Goal: Information Seeking & Learning: Learn about a topic

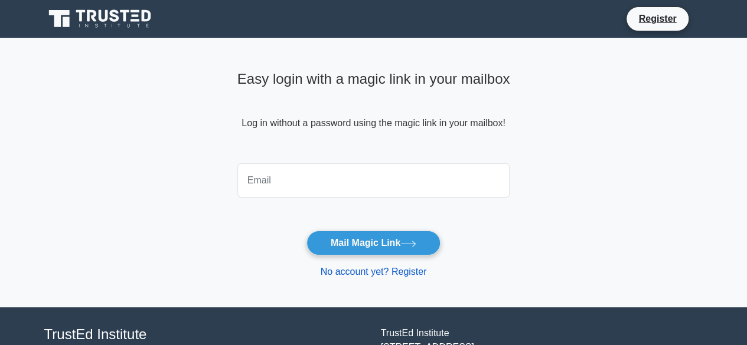
click at [361, 270] on link "No account yet? Register" at bounding box center [374, 272] width 106 height 10
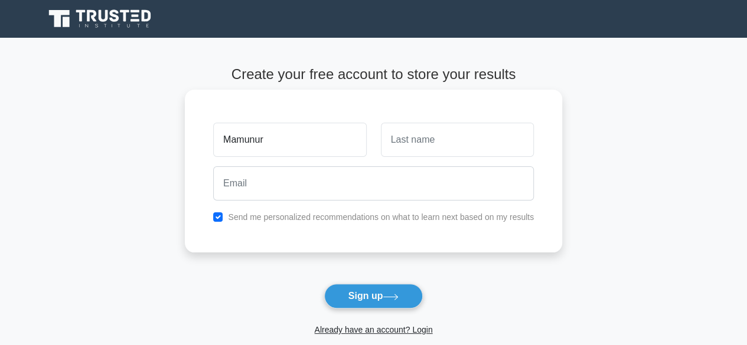
type input "Mamunur"
click at [439, 133] on input "text" at bounding box center [457, 140] width 153 height 34
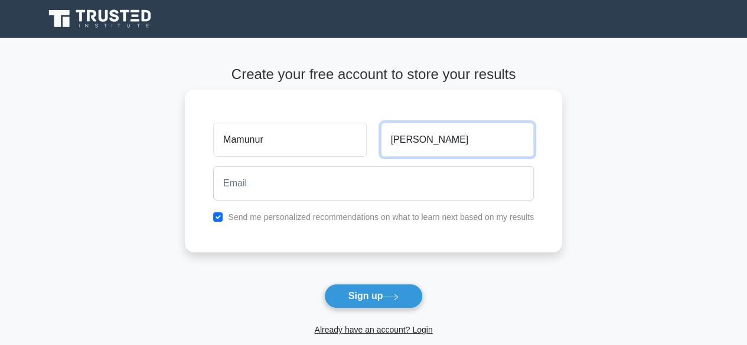
type input "Hasan"
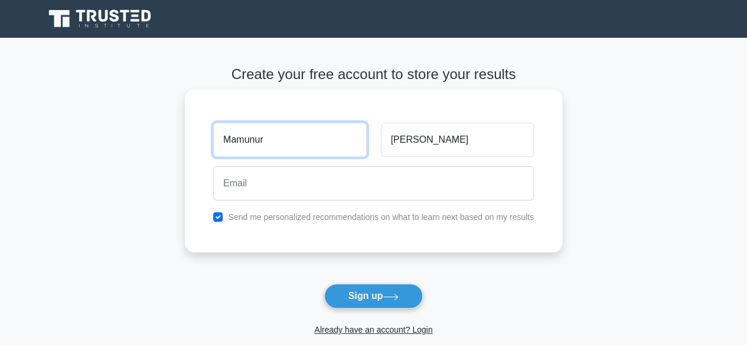
click at [321, 142] on input "Mamunur" at bounding box center [289, 140] width 153 height 34
type input "Mahmud"
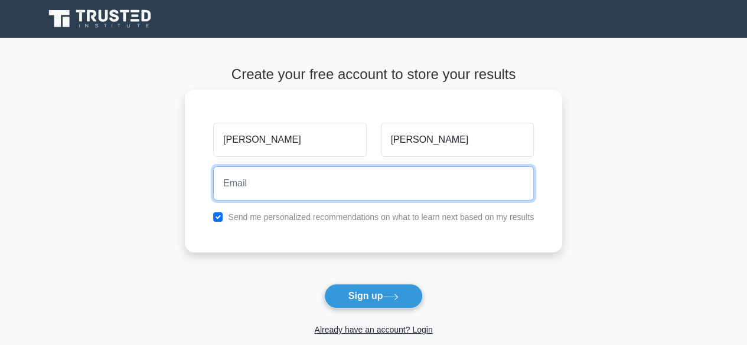
click at [279, 181] on input "email" at bounding box center [373, 184] width 321 height 34
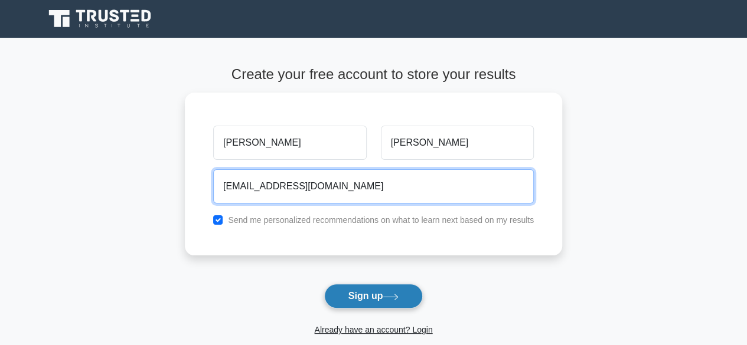
type input "mahmud@gmail.com"
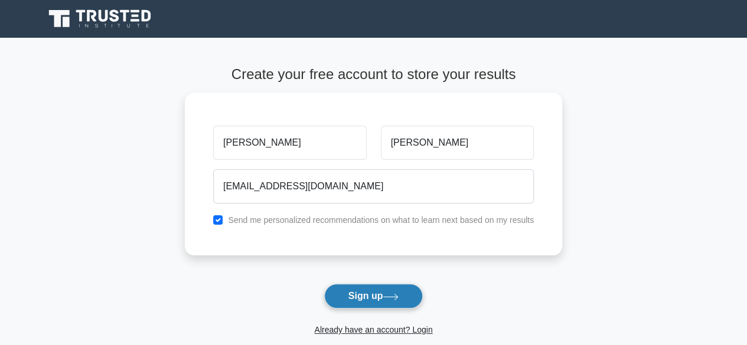
click at [366, 290] on button "Sign up" at bounding box center [373, 296] width 99 height 25
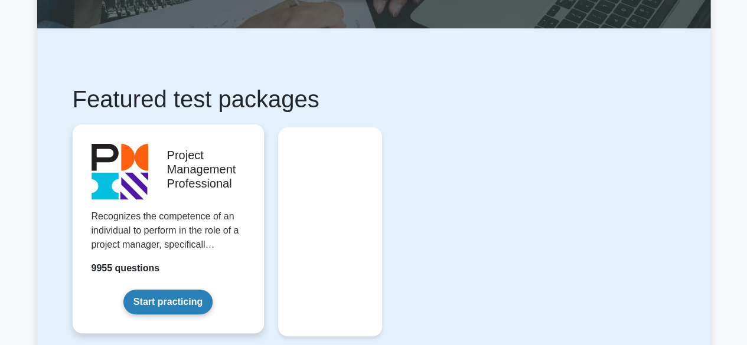
click at [174, 298] on link "Start practicing" at bounding box center [167, 302] width 89 height 25
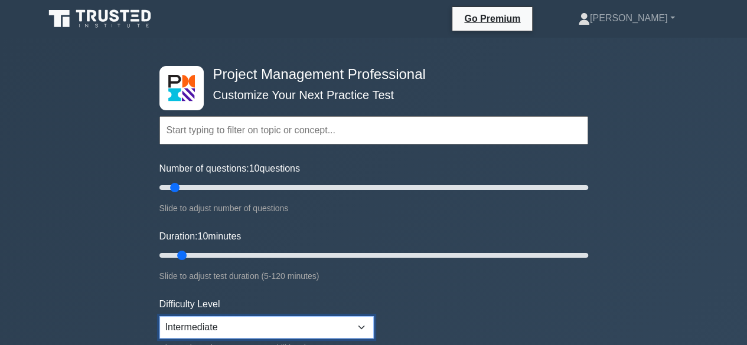
click at [236, 328] on select "Beginner Intermediate Expert" at bounding box center [266, 328] width 214 height 22
select select "expert"
click at [159, 317] on select "Beginner Intermediate Expert" at bounding box center [266, 328] width 214 height 22
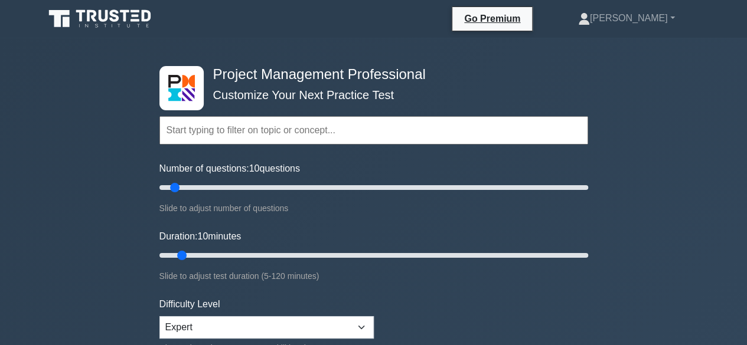
click at [213, 124] on input "text" at bounding box center [373, 130] width 429 height 28
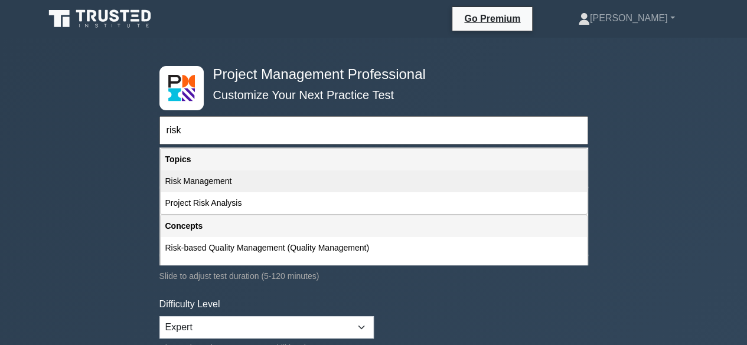
click at [230, 178] on div "Risk Management" at bounding box center [374, 182] width 426 height 22
type input "Risk Management"
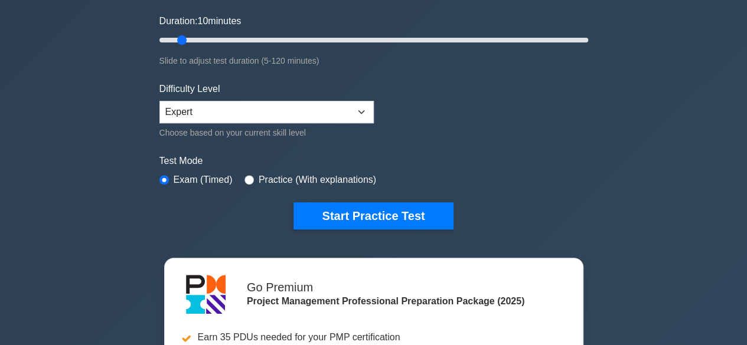
scroll to position [218, 0]
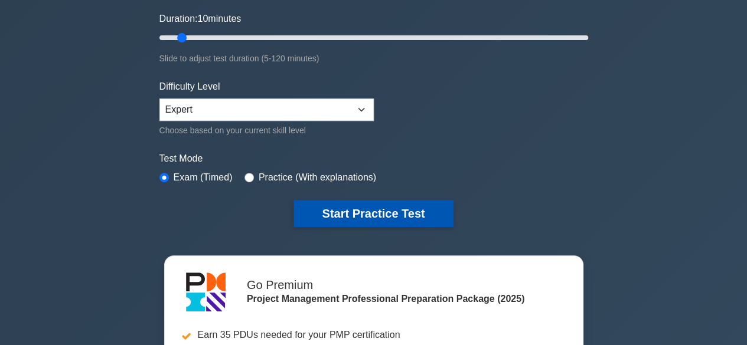
click at [352, 200] on button "Start Practice Test" at bounding box center [372, 213] width 159 height 27
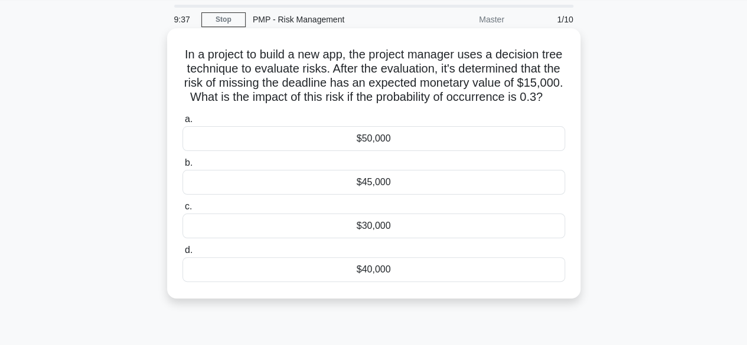
scroll to position [41, 0]
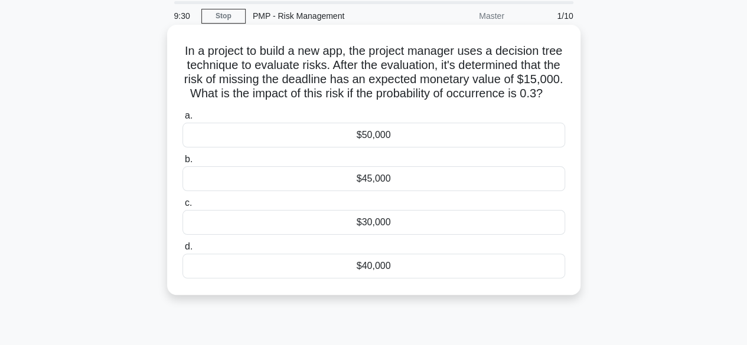
click at [388, 190] on div "$45,000" at bounding box center [373, 179] width 383 height 25
click at [182, 164] on input "b. $45,000" at bounding box center [182, 160] width 0 height 8
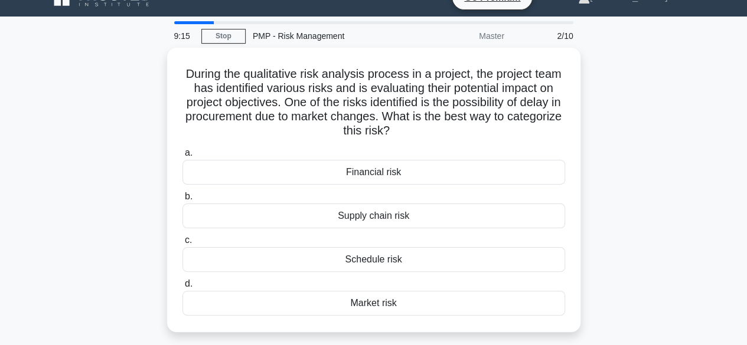
scroll to position [22, 0]
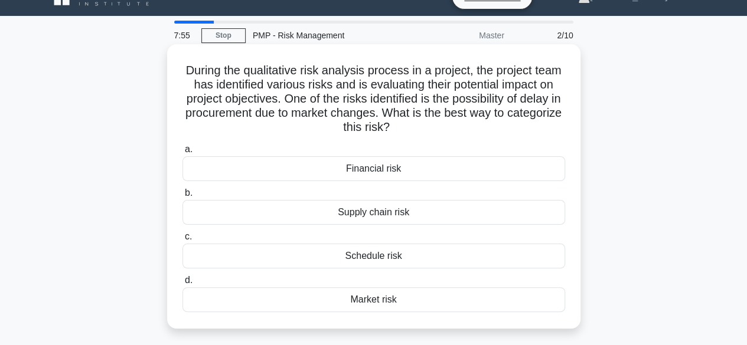
click at [384, 259] on div "Schedule risk" at bounding box center [373, 256] width 383 height 25
click at [182, 241] on input "c. Schedule risk" at bounding box center [182, 237] width 0 height 8
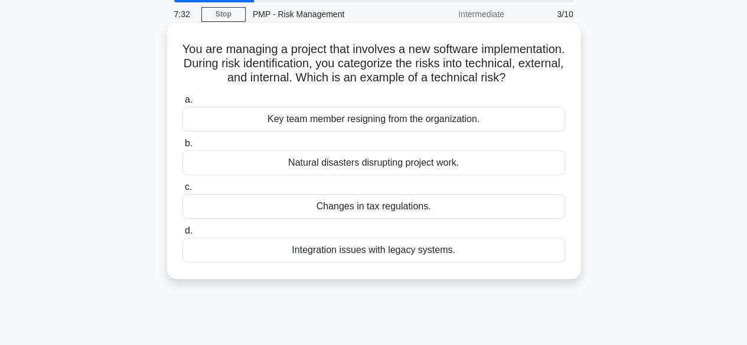
scroll to position [45, 0]
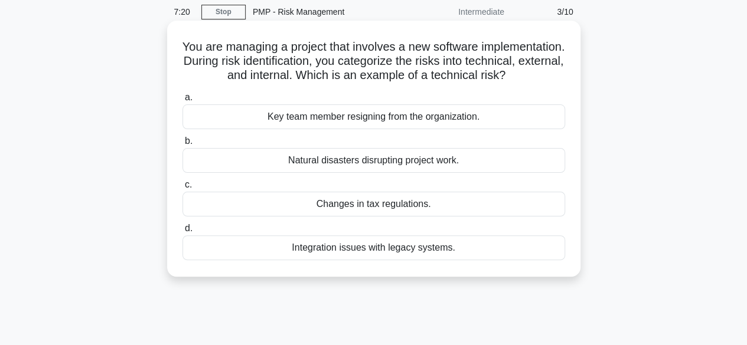
click at [364, 260] on div "Integration issues with legacy systems." at bounding box center [373, 248] width 383 height 25
click at [182, 233] on input "d. Integration issues with legacy systems." at bounding box center [182, 229] width 0 height 8
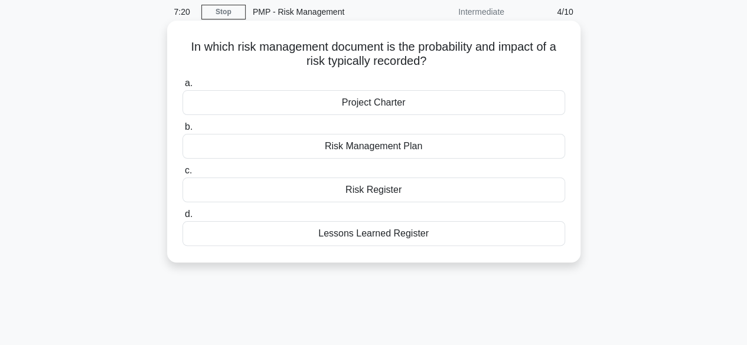
scroll to position [0, 0]
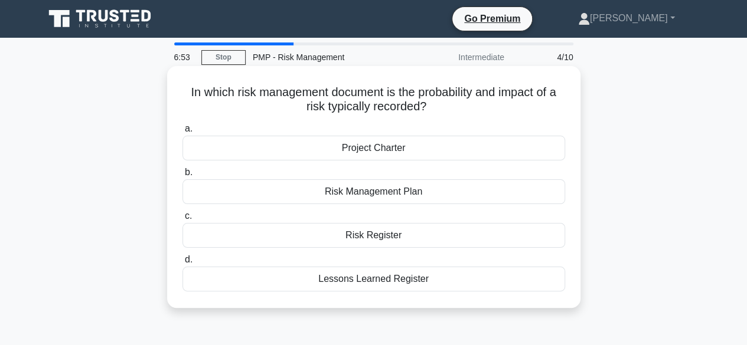
click at [379, 240] on div "Risk Register" at bounding box center [373, 235] width 383 height 25
click at [182, 220] on input "c. Risk Register" at bounding box center [182, 217] width 0 height 8
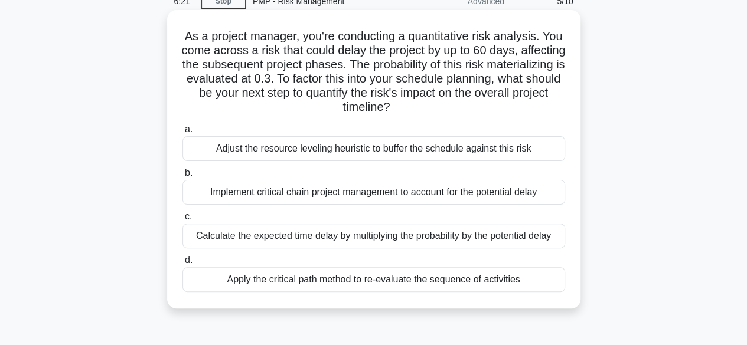
scroll to position [57, 0]
click at [300, 234] on div "Calculate the expected time delay by multiplying the probability by the potenti…" at bounding box center [373, 235] width 383 height 25
click at [182, 220] on input "c. Calculate the expected time delay by multiplying the probability by the pote…" at bounding box center [182, 217] width 0 height 8
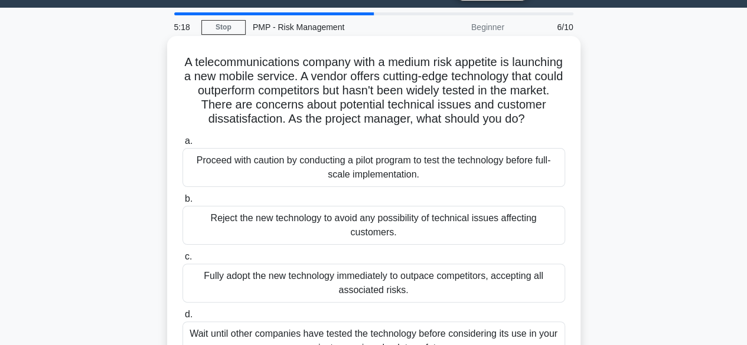
scroll to position [24, 0]
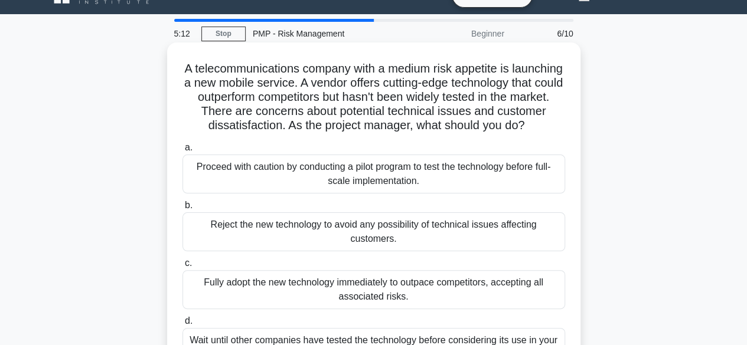
click at [377, 188] on div "Proceed with caution by conducting a pilot program to test the technology befor…" at bounding box center [373, 174] width 383 height 39
click at [182, 152] on input "a. Proceed with caution by conducting a pilot program to test the technology be…" at bounding box center [182, 148] width 0 height 8
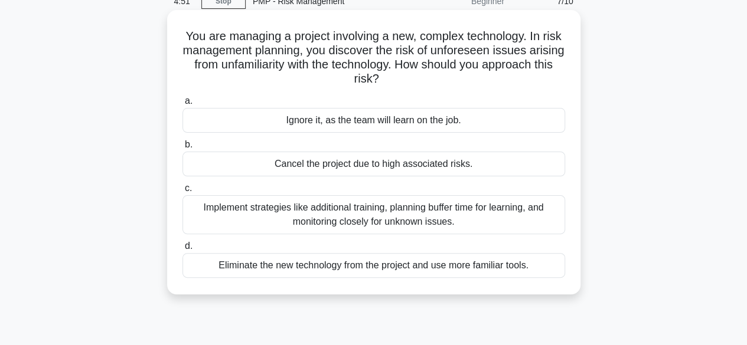
scroll to position [58, 0]
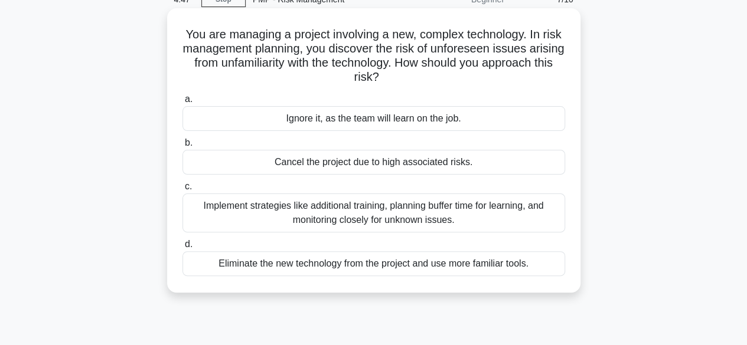
click at [405, 216] on div "Implement strategies like additional training, planning buffer time for learnin…" at bounding box center [373, 213] width 383 height 39
click at [182, 191] on input "c. Implement strategies like additional training, planning buffer time for lear…" at bounding box center [182, 187] width 0 height 8
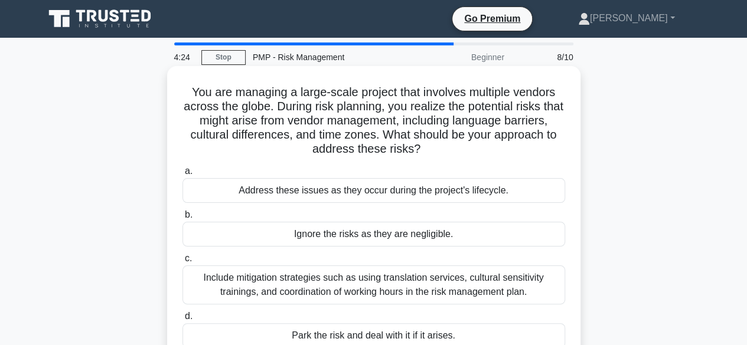
scroll to position [40, 0]
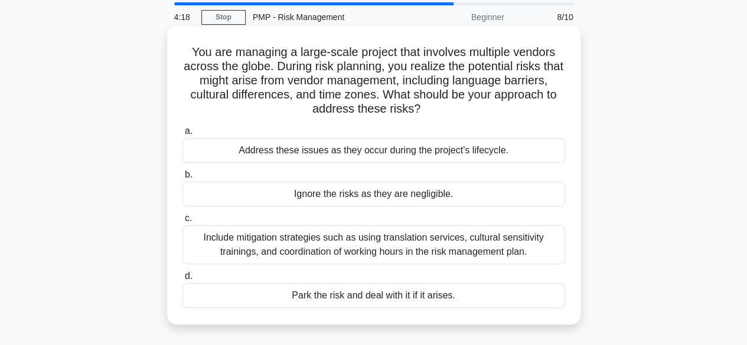
click at [397, 247] on div "Include mitigation strategies such as using translation services, cultural sens…" at bounding box center [373, 245] width 383 height 39
click at [182, 223] on input "c. Include mitigation strategies such as using translation services, cultural s…" at bounding box center [182, 219] width 0 height 8
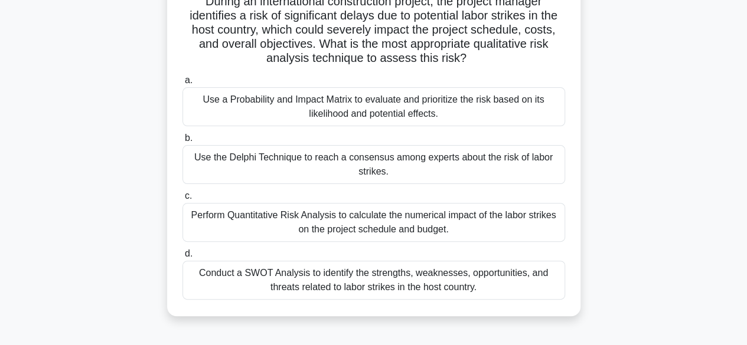
scroll to position [85, 0]
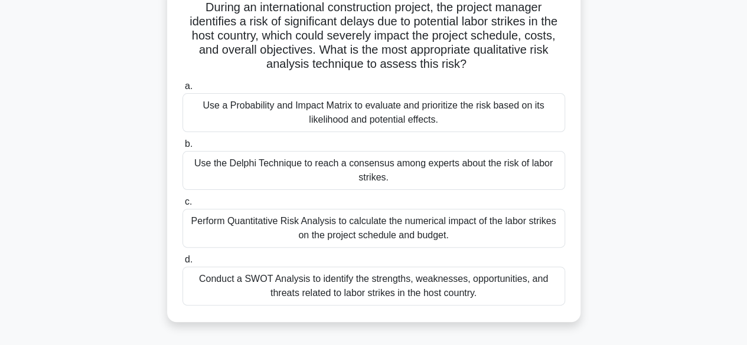
click at [365, 107] on div "Use a Probability and Impact Matrix to evaluate and prioritize the risk based o…" at bounding box center [373, 112] width 383 height 39
click at [182, 90] on input "a. Use a Probability and Impact Matrix to evaluate and prioritize the risk base…" at bounding box center [182, 87] width 0 height 8
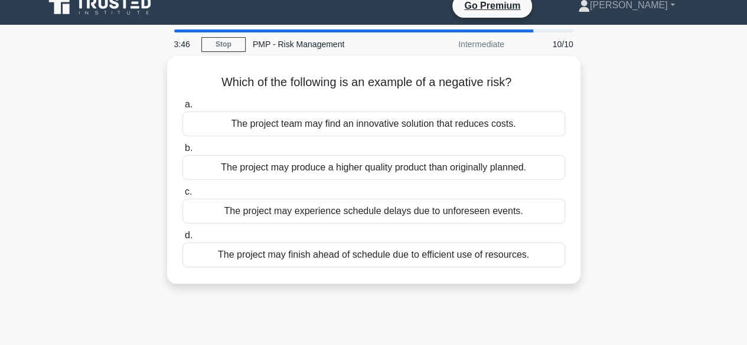
scroll to position [0, 0]
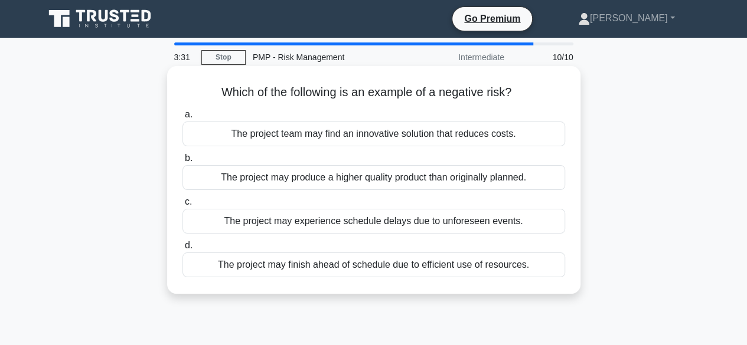
click at [362, 218] on div "The project may experience schedule delays due to unforeseen events." at bounding box center [373, 221] width 383 height 25
click at [182, 206] on input "c. The project may experience schedule delays due to unforeseen events." at bounding box center [182, 202] width 0 height 8
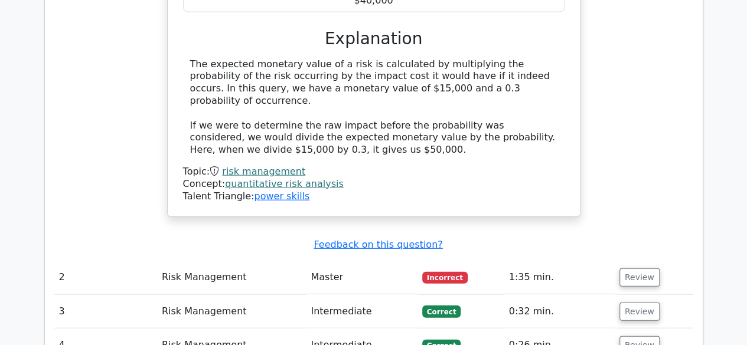
scroll to position [1237, 0]
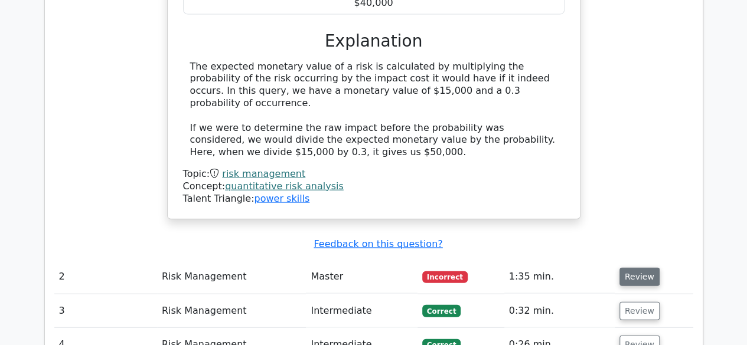
click at [631, 268] on button "Review" at bounding box center [639, 277] width 40 height 18
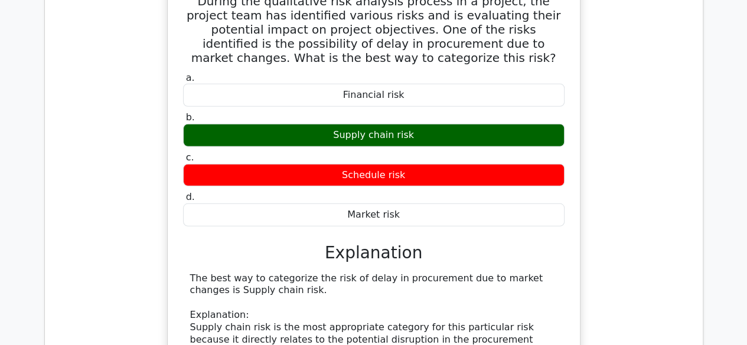
scroll to position [1554, 0]
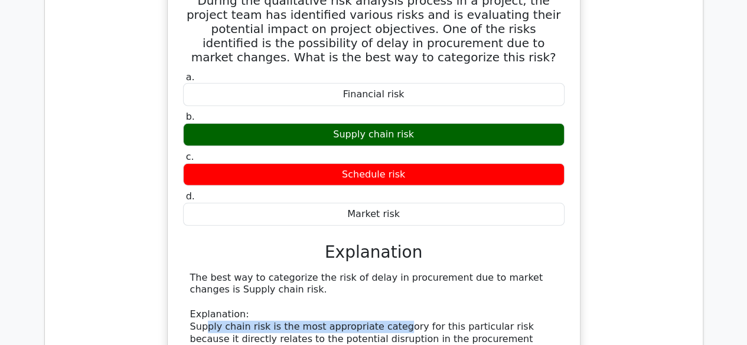
drag, startPoint x: 207, startPoint y: 253, endPoint x: 387, endPoint y: 256, distance: 180.1
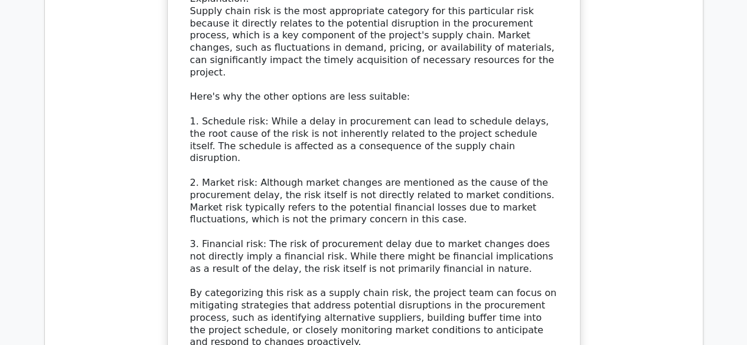
scroll to position [1799, 0]
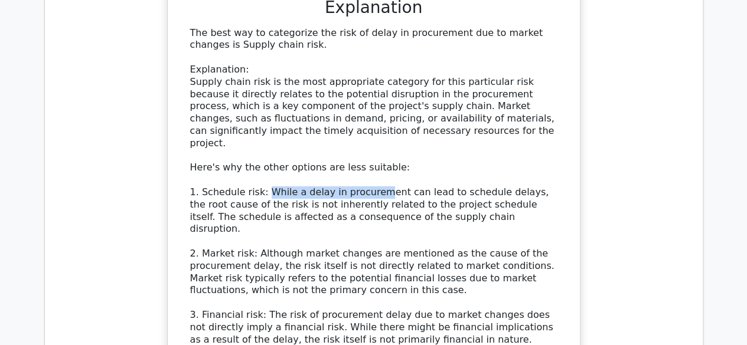
drag, startPoint x: 260, startPoint y: 106, endPoint x: 364, endPoint y: 106, distance: 104.5
click at [364, 106] on div "The best way to categorize the risk of delay in procurement due to market chang…" at bounding box center [373, 223] width 367 height 393
click at [313, 136] on div "The best way to categorize the risk of delay in procurement due to market chang…" at bounding box center [373, 223] width 367 height 393
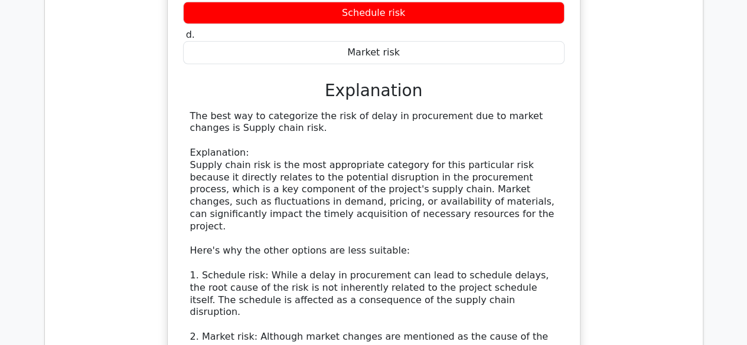
scroll to position [1717, 0]
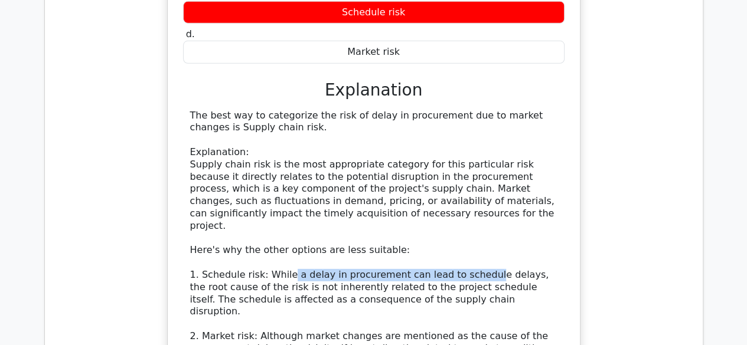
drag, startPoint x: 280, startPoint y: 188, endPoint x: 465, endPoint y: 183, distance: 184.9
click at [465, 183] on div "The best way to categorize the risk of delay in procurement due to market chang…" at bounding box center [373, 306] width 367 height 393
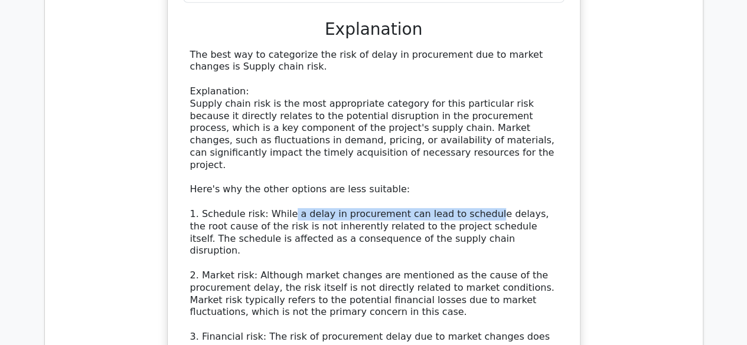
scroll to position [1777, 0]
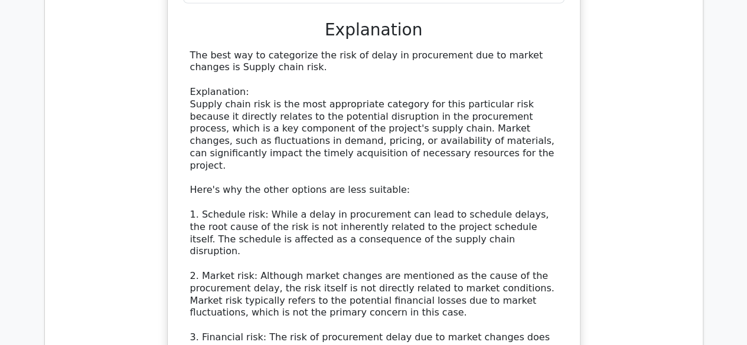
click at [355, 190] on div "The best way to categorize the risk of delay in procurement due to market chang…" at bounding box center [373, 246] width 367 height 393
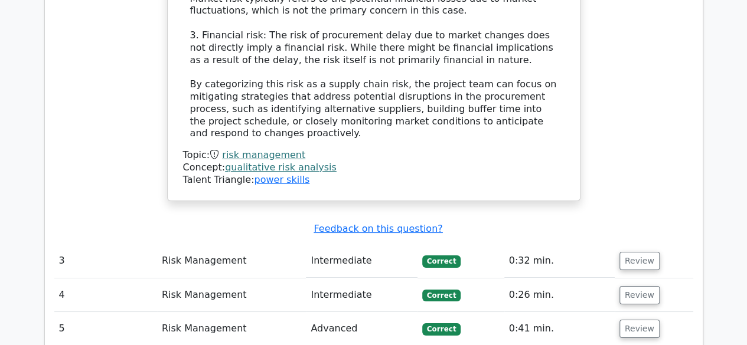
scroll to position [2086, 0]
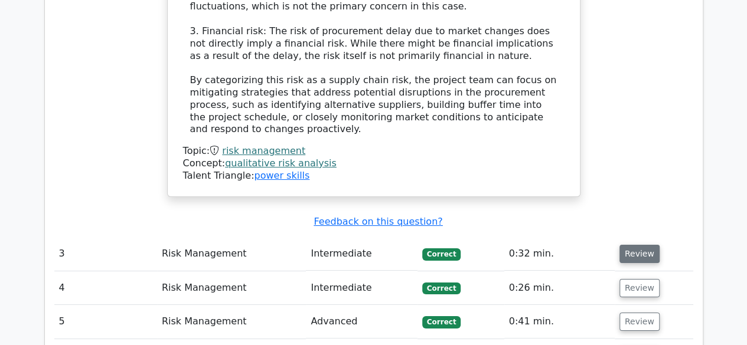
click at [651, 245] on button "Review" at bounding box center [639, 254] width 40 height 18
click at [637, 245] on button "Review" at bounding box center [639, 254] width 40 height 18
click at [631, 245] on button "Review" at bounding box center [639, 254] width 40 height 18
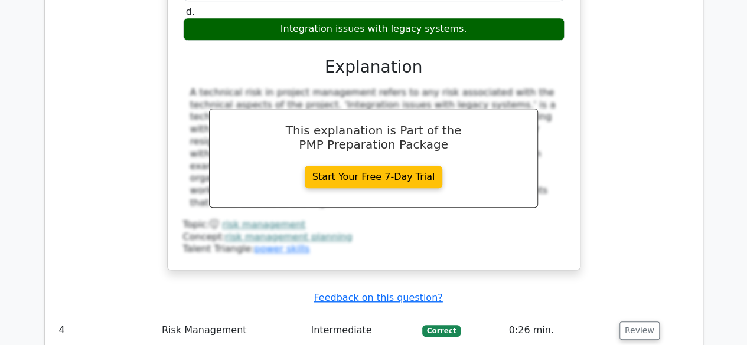
scroll to position [2559, 0]
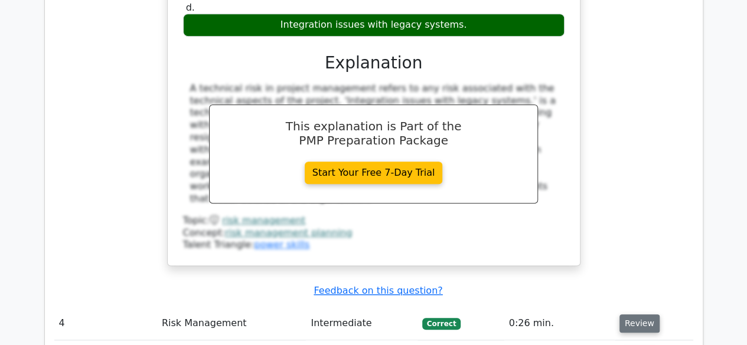
click at [641, 315] on button "Review" at bounding box center [639, 324] width 40 height 18
click at [645, 315] on button "Review" at bounding box center [639, 324] width 40 height 18
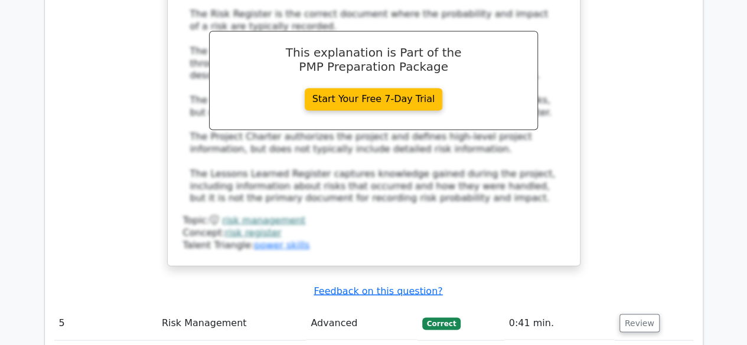
scroll to position [3153, 0]
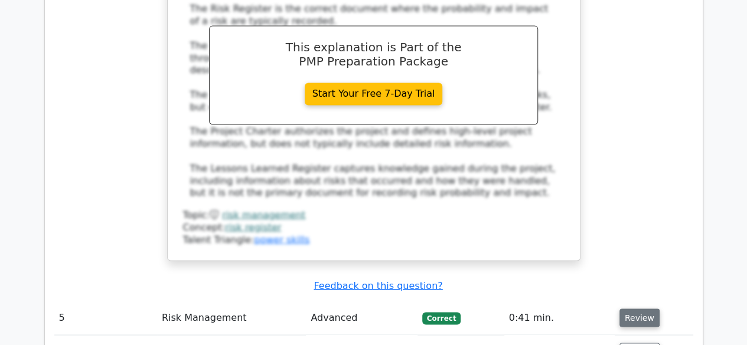
click at [624, 309] on button "Review" at bounding box center [639, 318] width 40 height 18
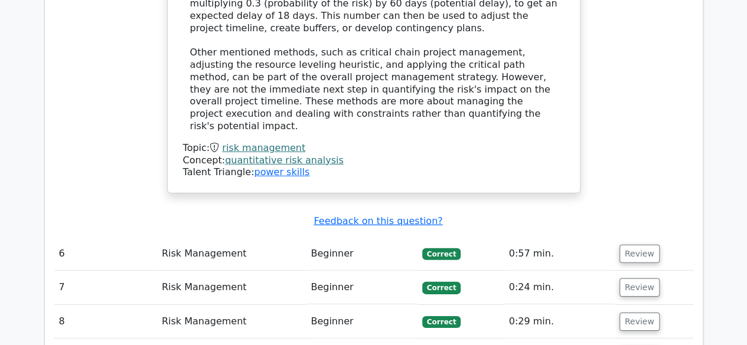
scroll to position [3911, 0]
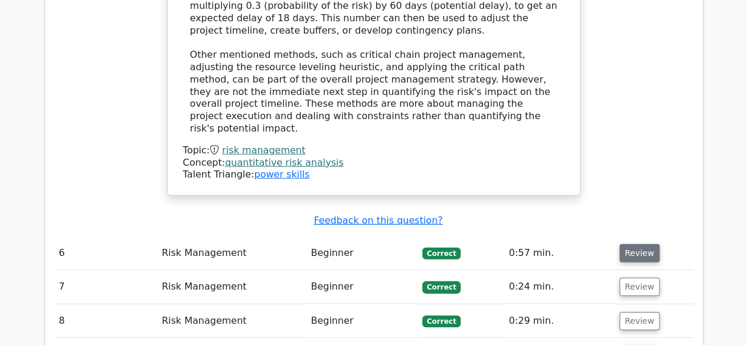
click at [634, 244] on button "Review" at bounding box center [639, 253] width 40 height 18
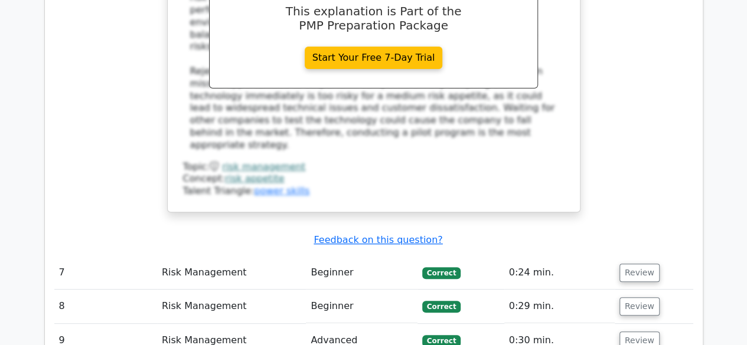
scroll to position [4574, 0]
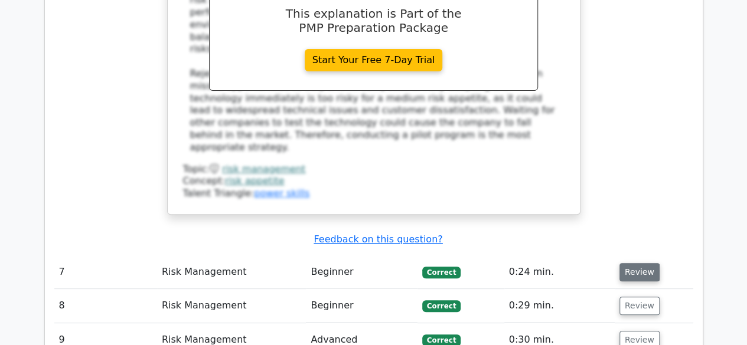
click at [632, 263] on button "Review" at bounding box center [639, 272] width 40 height 18
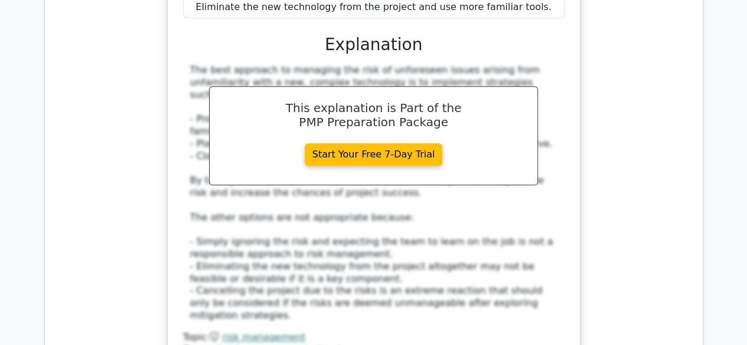
scroll to position [5117, 0]
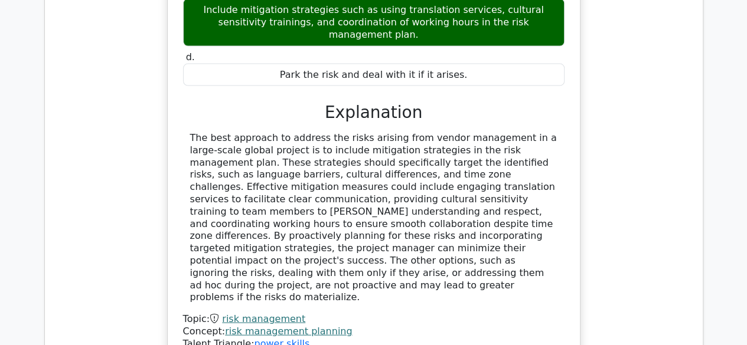
scroll to position [5740, 0]
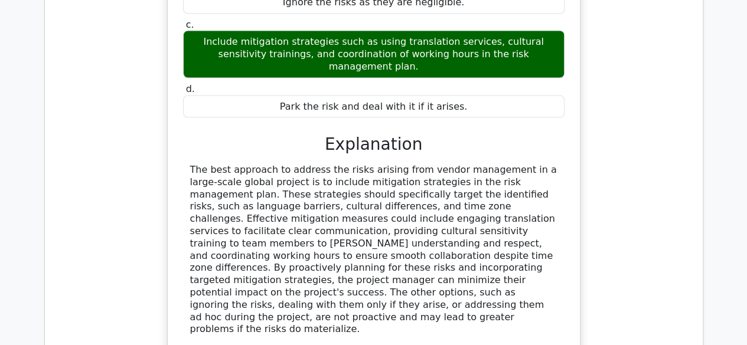
scroll to position [5710, 0]
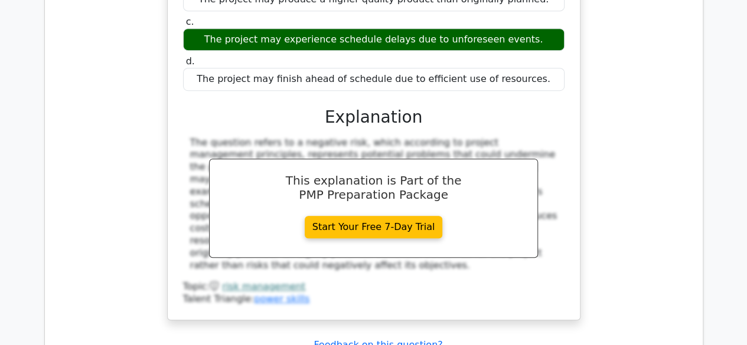
scroll to position [7343, 0]
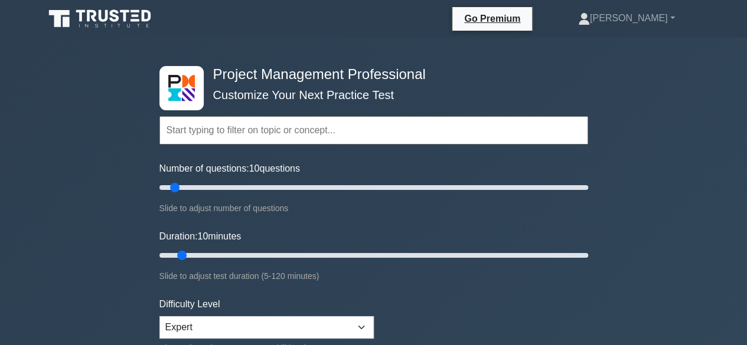
click at [287, 132] on input "text" at bounding box center [373, 130] width 429 height 28
paste input "Impediments"
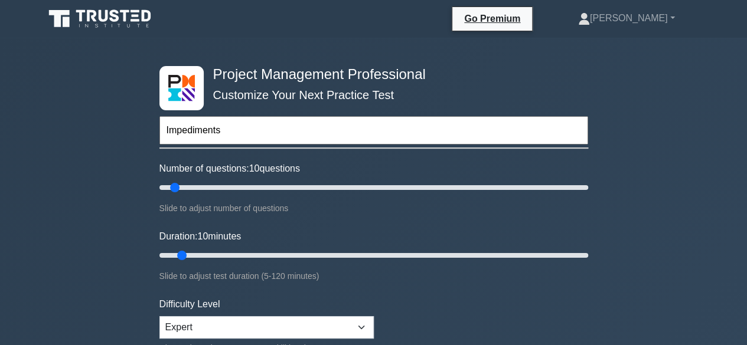
paste input "Quality"
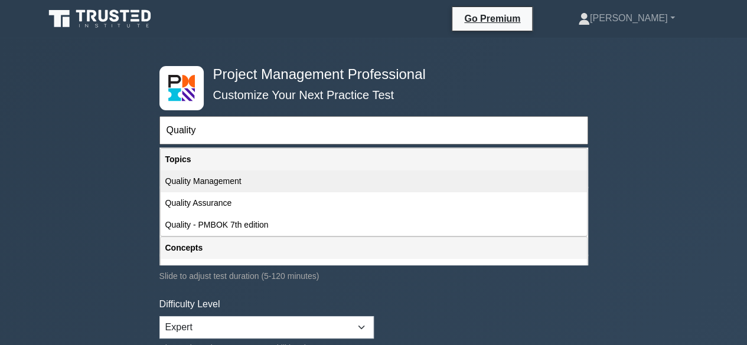
click at [213, 177] on div "Quality Management" at bounding box center [374, 182] width 426 height 22
type input "Quality Management"
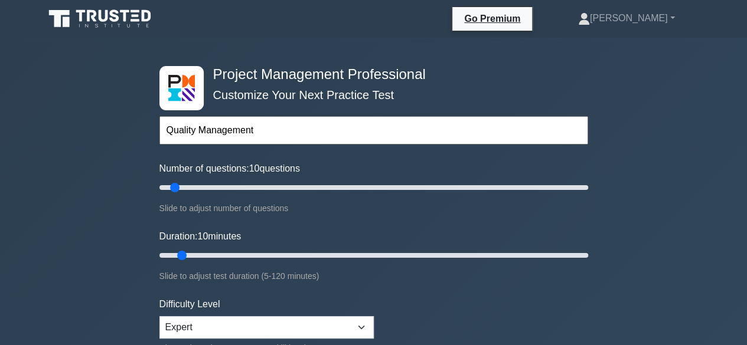
scroll to position [171, 0]
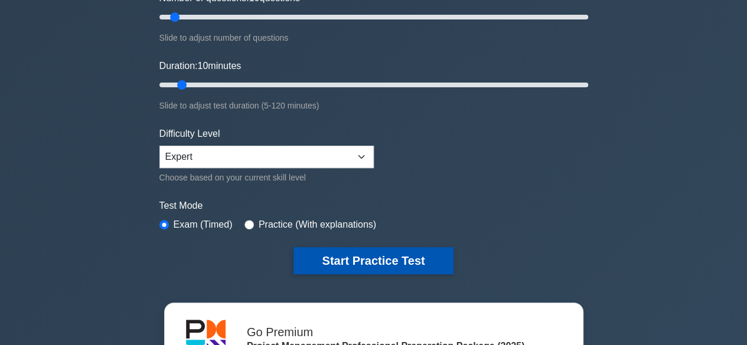
click at [354, 252] on button "Start Practice Test" at bounding box center [372, 260] width 159 height 27
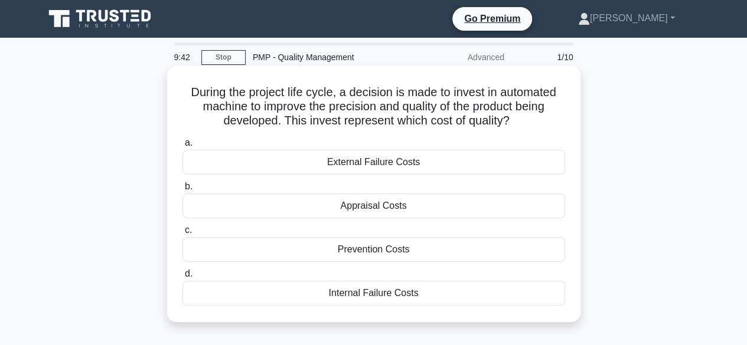
click at [377, 250] on div "Prevention Costs" at bounding box center [373, 249] width 383 height 25
click at [182, 234] on input "c. Prevention Costs" at bounding box center [182, 231] width 0 height 8
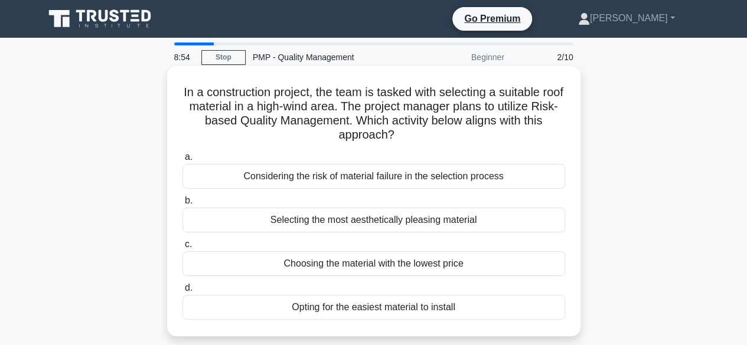
click at [389, 181] on div "Considering the risk of material failure in the selection process" at bounding box center [373, 176] width 383 height 25
click at [182, 161] on input "a. Considering the risk of material failure in the selection process" at bounding box center [182, 158] width 0 height 8
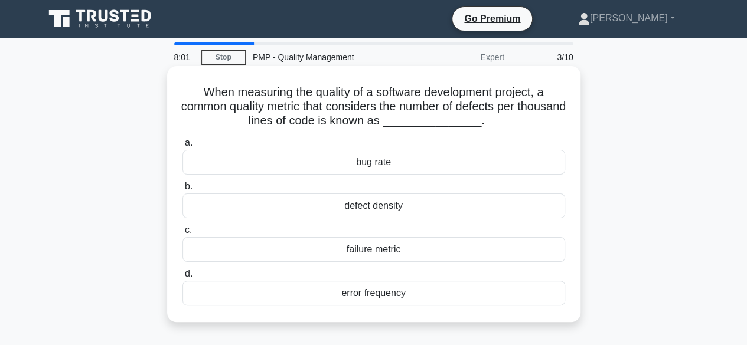
click at [394, 203] on div "defect density" at bounding box center [373, 206] width 383 height 25
click at [182, 191] on input "b. defect density" at bounding box center [182, 187] width 0 height 8
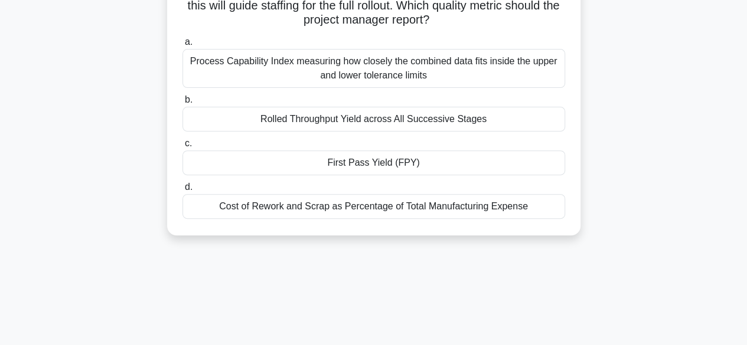
scroll to position [143, 0]
click at [375, 164] on div "First Pass Yield (FPY)" at bounding box center [373, 163] width 383 height 25
click at [182, 148] on input "c. First Pass Yield (FPY)" at bounding box center [182, 145] width 0 height 8
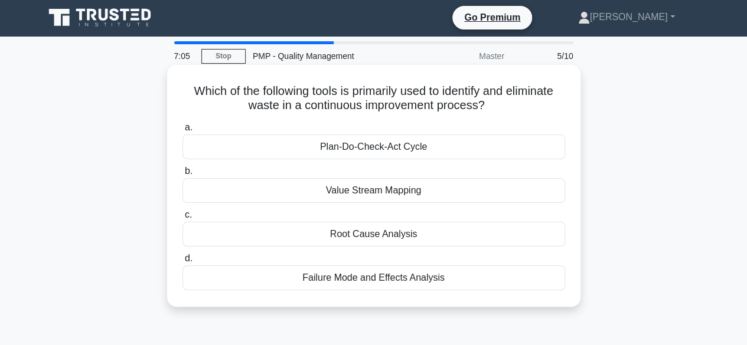
scroll to position [0, 0]
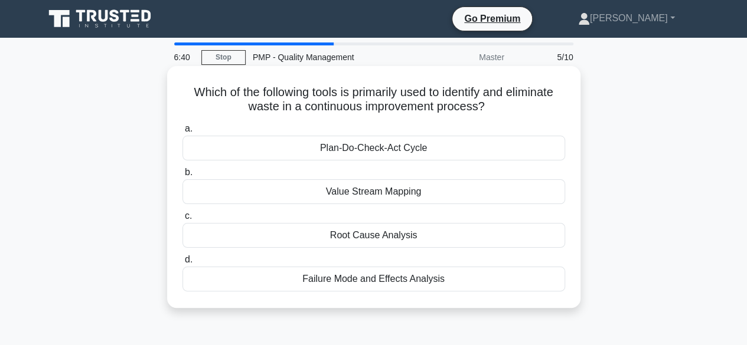
click at [372, 195] on div "Value Stream Mapping" at bounding box center [373, 192] width 383 height 25
click at [182, 177] on input "b. Value Stream Mapping" at bounding box center [182, 173] width 0 height 8
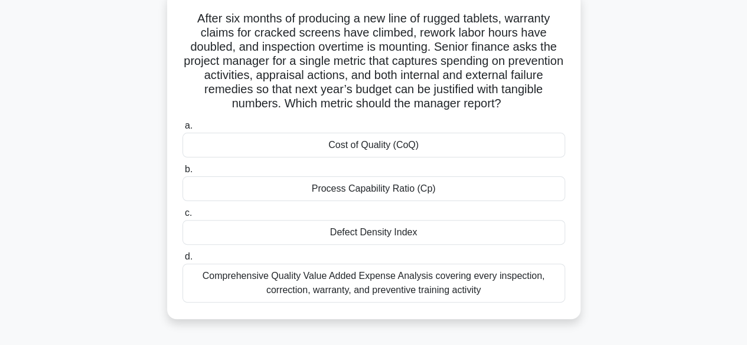
scroll to position [90, 0]
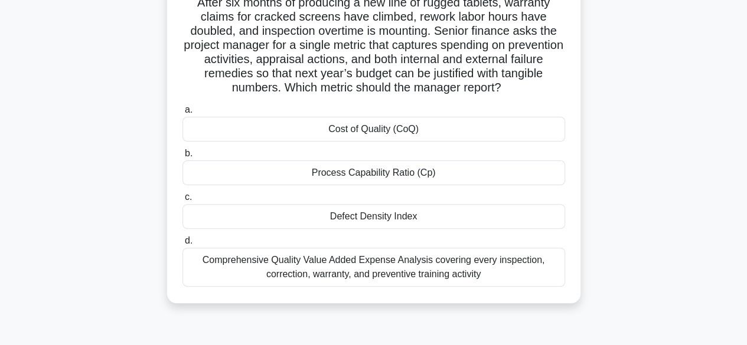
click at [378, 136] on div "Cost of Quality (CoQ)" at bounding box center [373, 129] width 383 height 25
click at [182, 114] on input "a. Cost of Quality (CoQ)" at bounding box center [182, 110] width 0 height 8
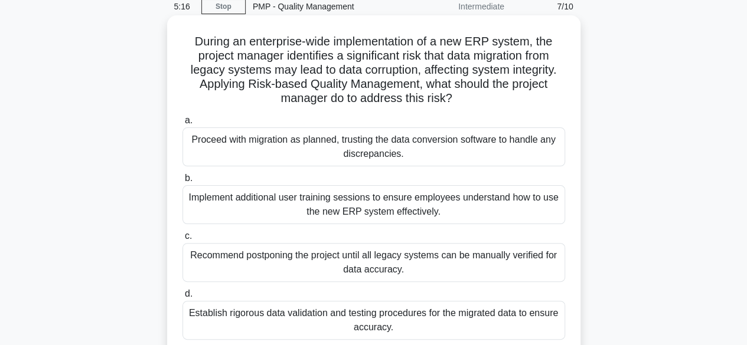
scroll to position [97, 0]
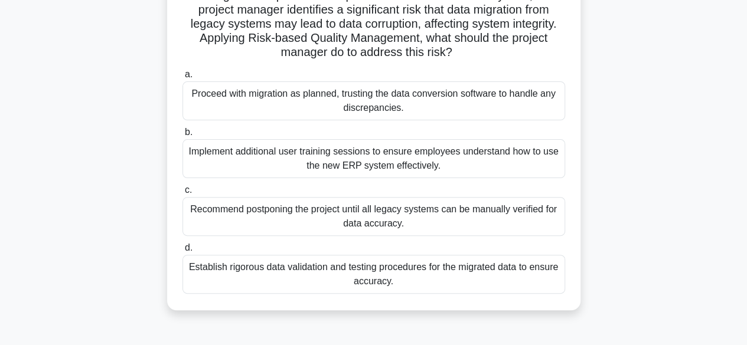
click at [380, 272] on div "Establish rigorous data validation and testing procedures for the migrated data…" at bounding box center [373, 274] width 383 height 39
click at [182, 252] on input "d. Establish rigorous data validation and testing procedures for the migrated d…" at bounding box center [182, 248] width 0 height 8
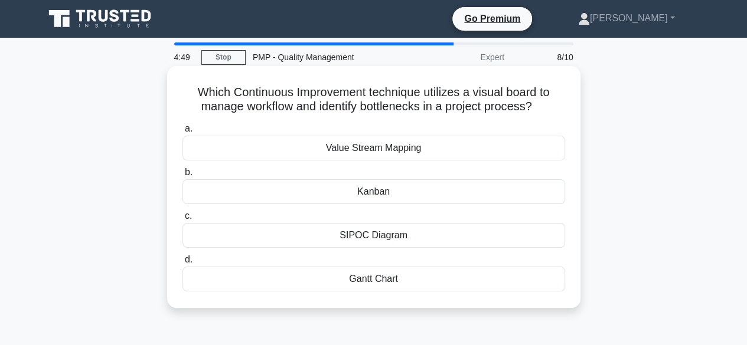
scroll to position [1, 0]
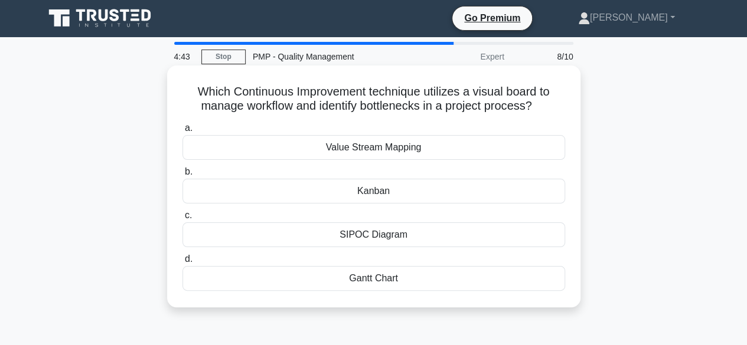
click at [366, 196] on div "Kanban" at bounding box center [373, 191] width 383 height 25
click at [182, 176] on input "b. Kanban" at bounding box center [182, 172] width 0 height 8
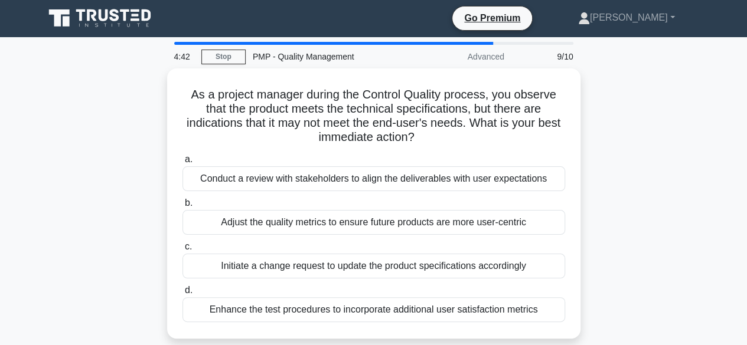
scroll to position [0, 0]
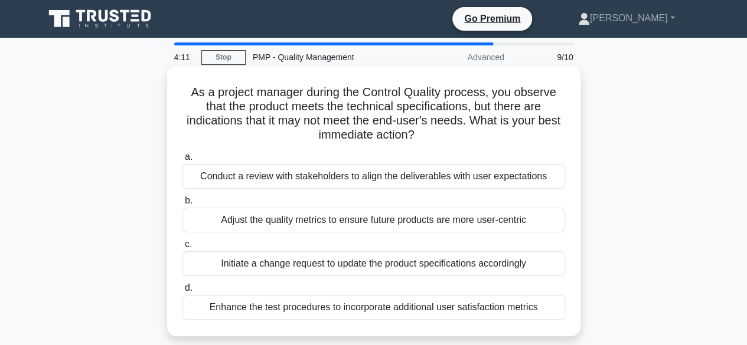
click at [385, 181] on div "Conduct a review with stakeholders to align the deliverables with user expectat…" at bounding box center [373, 176] width 383 height 25
click at [182, 161] on input "a. Conduct a review with stakeholders to align the deliverables with user expec…" at bounding box center [182, 158] width 0 height 8
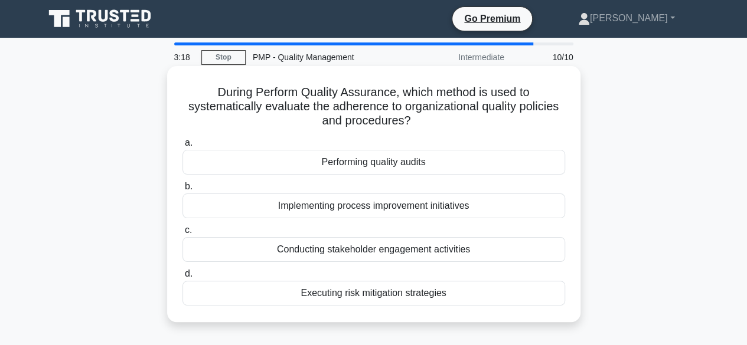
click at [384, 168] on div "Performing quality audits" at bounding box center [373, 162] width 383 height 25
click at [182, 147] on input "a. Performing quality audits" at bounding box center [182, 143] width 0 height 8
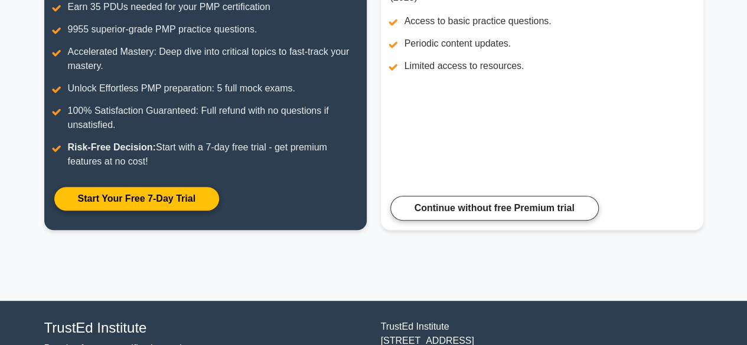
scroll to position [294, 0]
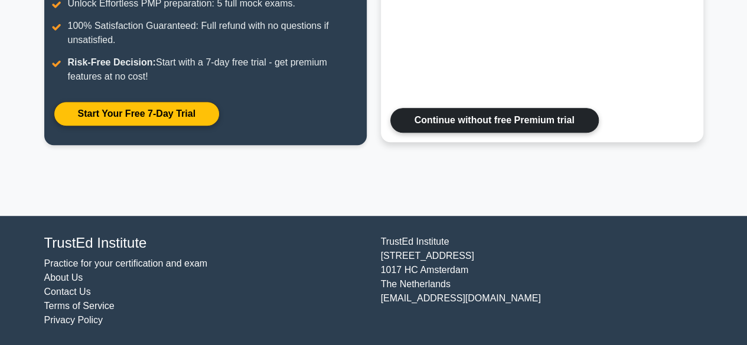
click at [441, 122] on link "Continue without free Premium trial" at bounding box center [494, 120] width 208 height 25
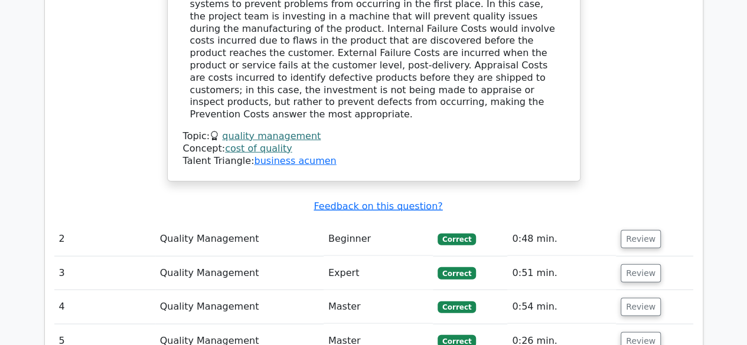
scroll to position [1326, 0]
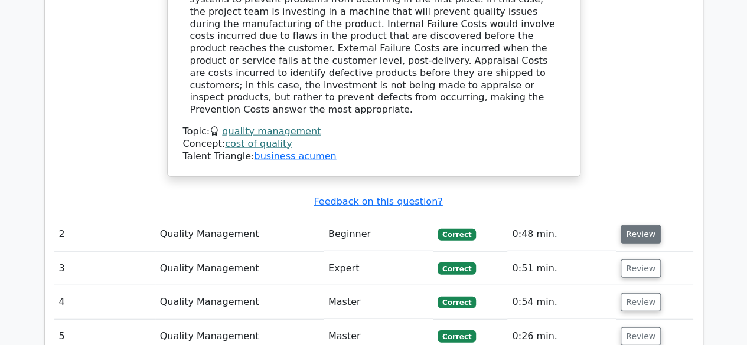
click at [641, 226] on button "Review" at bounding box center [641, 235] width 40 height 18
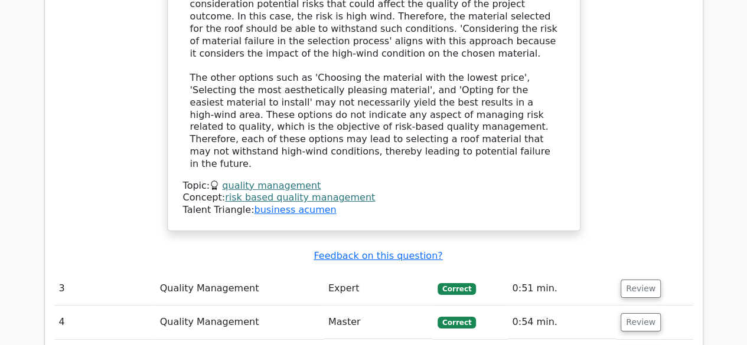
scroll to position [1908, 0]
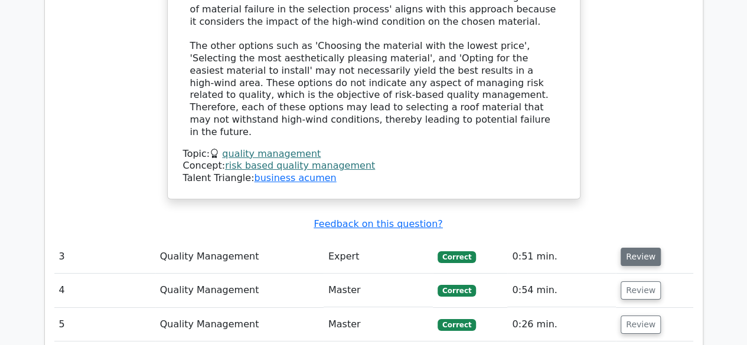
click at [627, 248] on button "Review" at bounding box center [641, 257] width 40 height 18
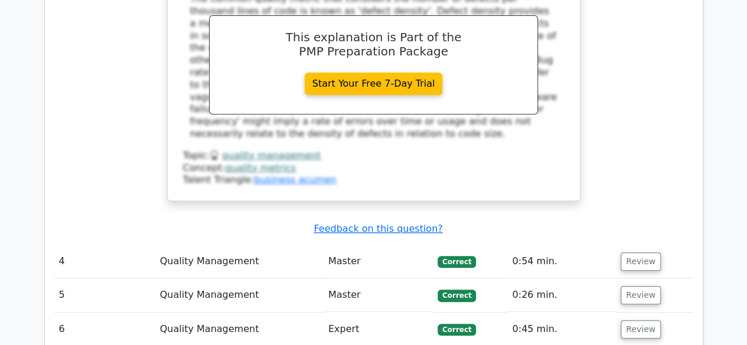
scroll to position [2457, 0]
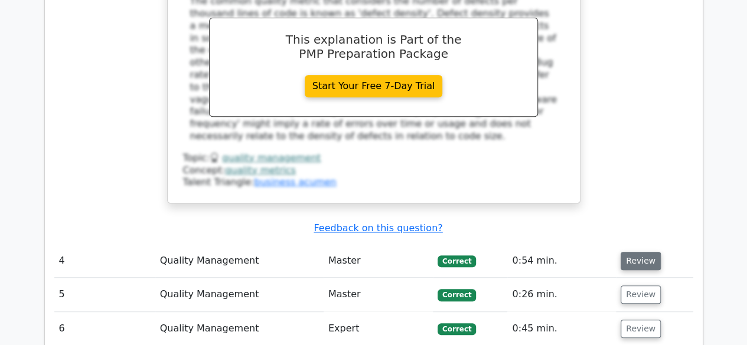
click at [644, 252] on button "Review" at bounding box center [641, 261] width 40 height 18
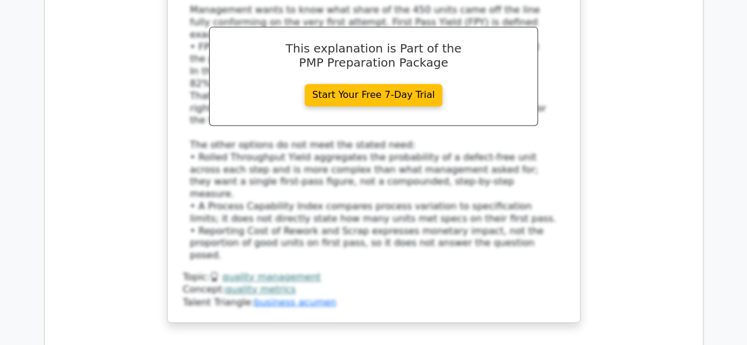
scroll to position [3068, 0]
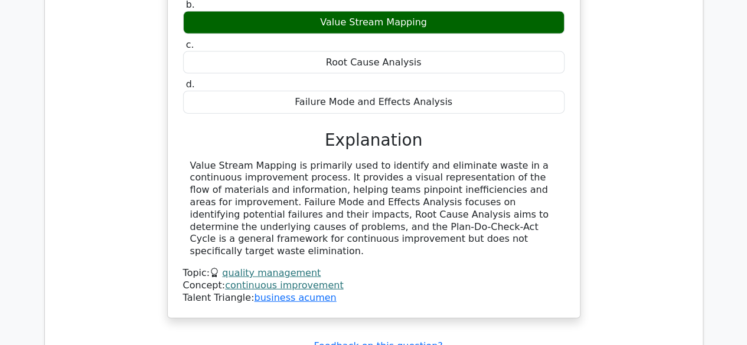
scroll to position [3563, 0]
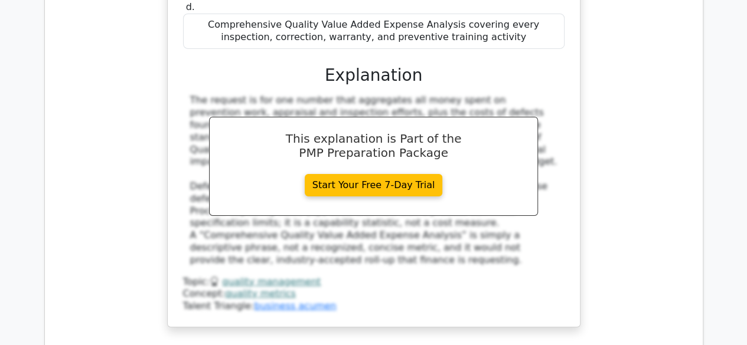
scroll to position [4218, 0]
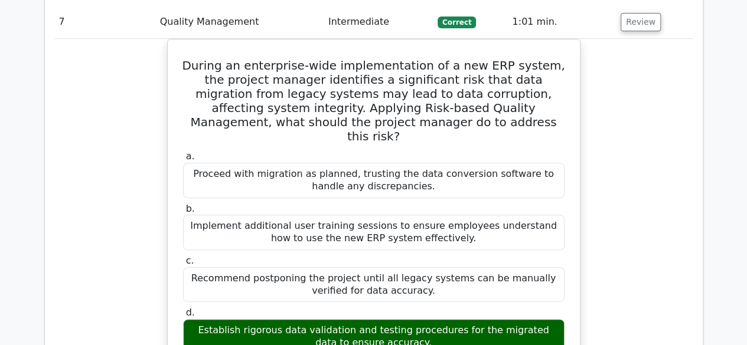
scroll to position [4829, 0]
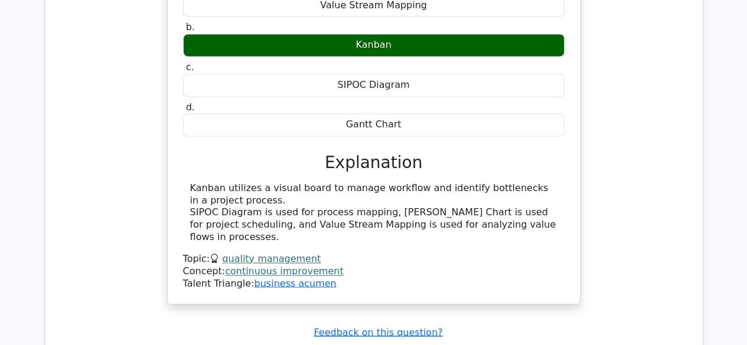
scroll to position [5334, 0]
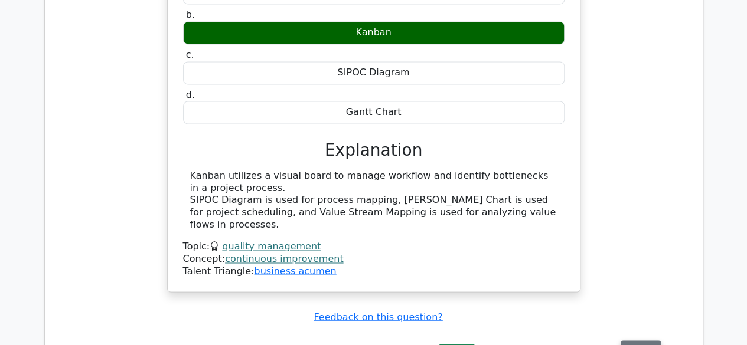
click at [638, 341] on button "Review" at bounding box center [641, 350] width 40 height 18
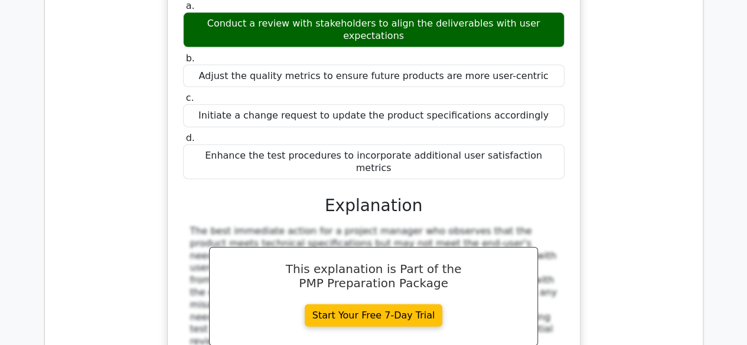
scroll to position [5781, 0]
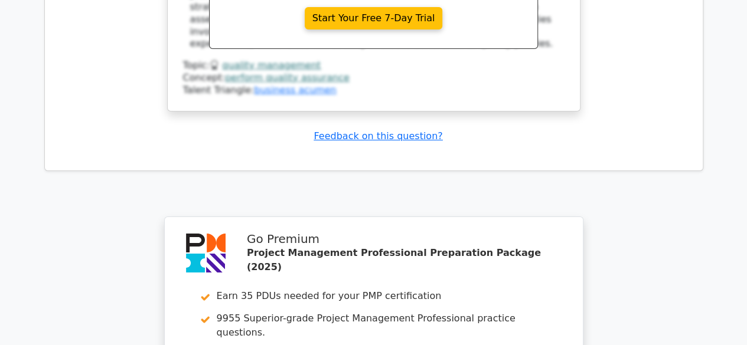
scroll to position [6648, 0]
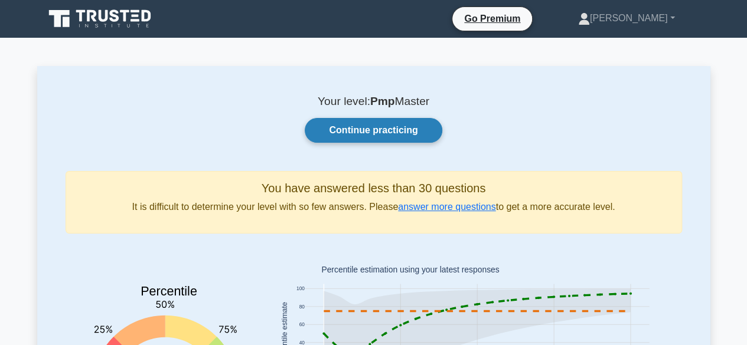
click at [373, 134] on link "Continue practicing" at bounding box center [373, 130] width 137 height 25
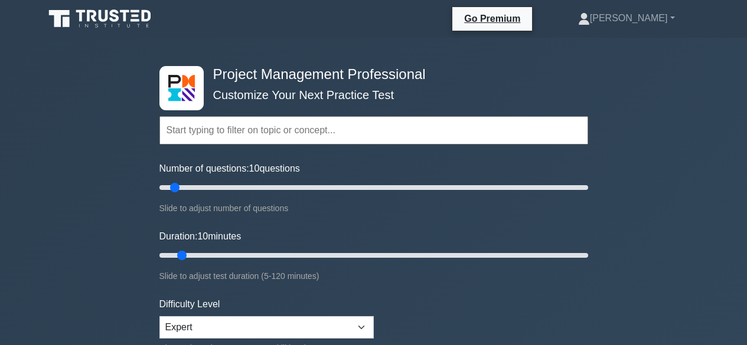
click at [272, 121] on input "text" at bounding box center [373, 130] width 429 height 28
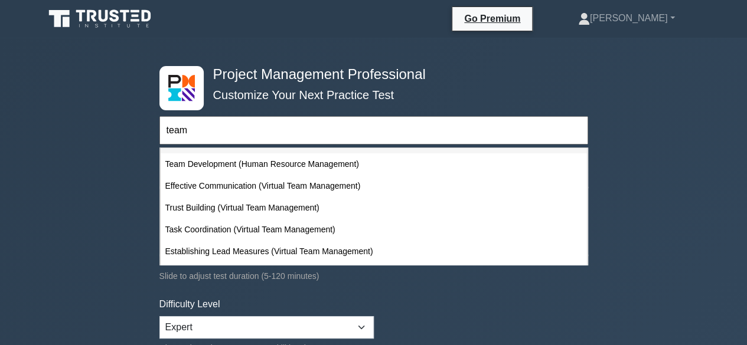
scroll to position [84, 0]
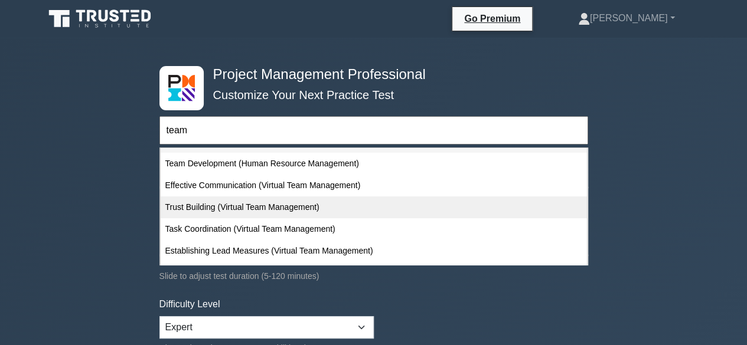
click at [244, 206] on div "Trust Building (Virtual Team Management)" at bounding box center [374, 208] width 426 height 22
type input "Trust Building (Virtual Team Management)"
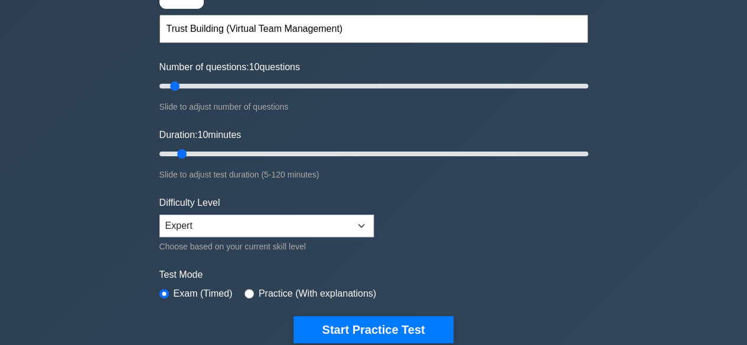
scroll to position [101, 0]
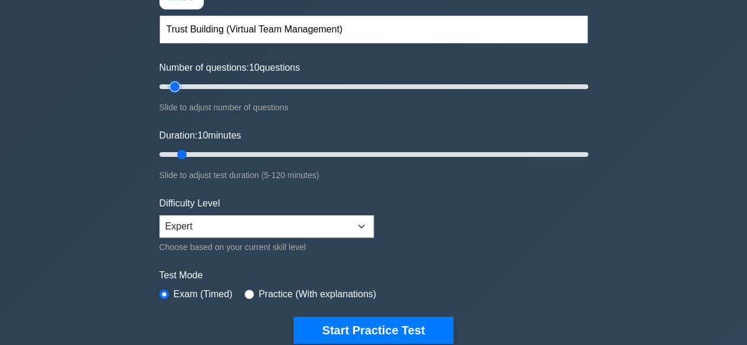
click at [172, 86] on input "Number of questions: 10 questions" at bounding box center [373, 87] width 429 height 14
drag, startPoint x: 172, startPoint y: 86, endPoint x: 166, endPoint y: 87, distance: 6.6
type input "5"
click at [166, 87] on input "Number of questions: 5 questions" at bounding box center [373, 87] width 429 height 14
drag, startPoint x: 181, startPoint y: 154, endPoint x: 172, endPoint y: 155, distance: 8.9
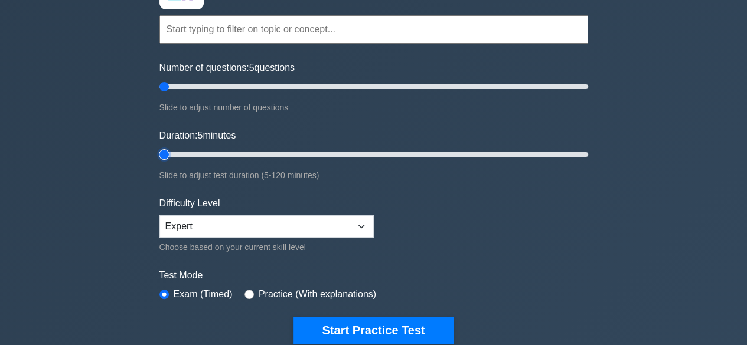
type input "5"
click at [172, 155] on input "Duration: 5 minutes" at bounding box center [373, 155] width 429 height 14
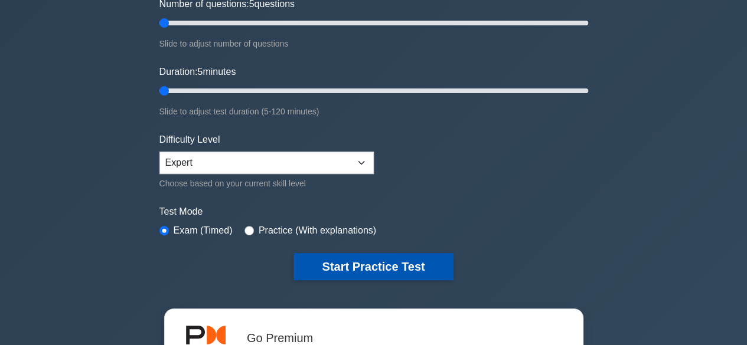
click at [373, 269] on button "Start Practice Test" at bounding box center [372, 266] width 159 height 27
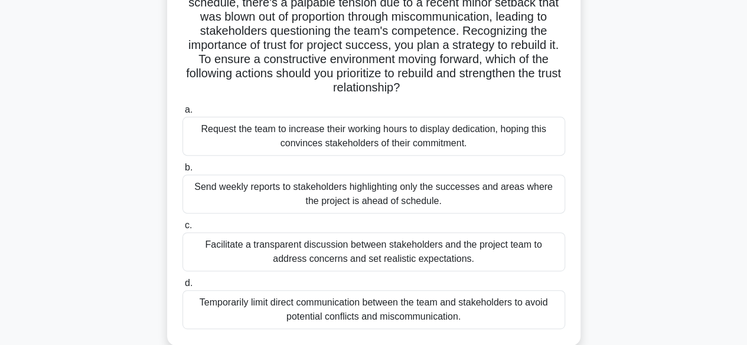
scroll to position [147, 0]
click at [373, 249] on div "Facilitate a transparent discussion between stakeholders and the project team t…" at bounding box center [373, 251] width 383 height 39
click at [182, 229] on input "c. Facilitate a transparent discussion between stakeholders and the project tea…" at bounding box center [182, 225] width 0 height 8
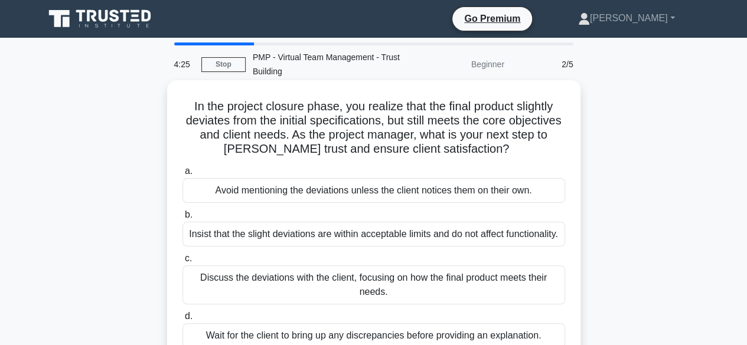
scroll to position [59, 0]
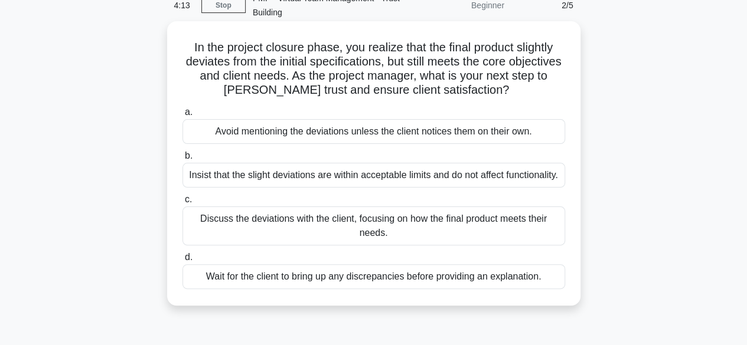
click at [348, 238] on div "Discuss the deviations with the client, focusing on how the final product meets…" at bounding box center [373, 226] width 383 height 39
click at [182, 204] on input "c. Discuss the deviations with the client, focusing on how the final product me…" at bounding box center [182, 200] width 0 height 8
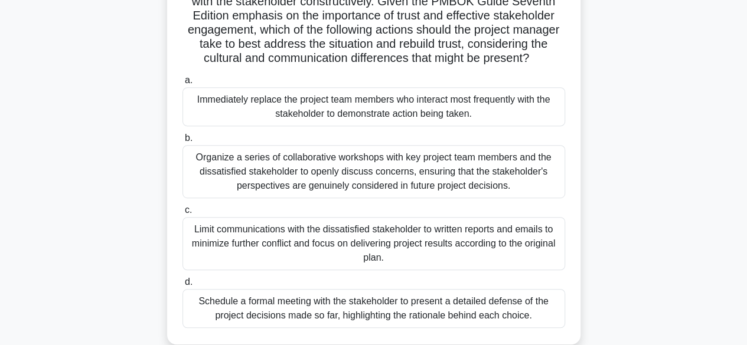
scroll to position [255, 0]
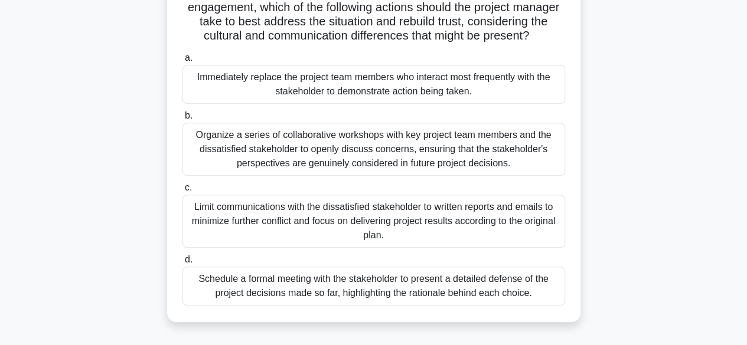
click at [364, 158] on div "Organize a series of collaborative workshops with key project team members and …" at bounding box center [373, 149] width 383 height 53
click at [182, 120] on input "b. Organize a series of collaborative workshops with key project team members a…" at bounding box center [182, 116] width 0 height 8
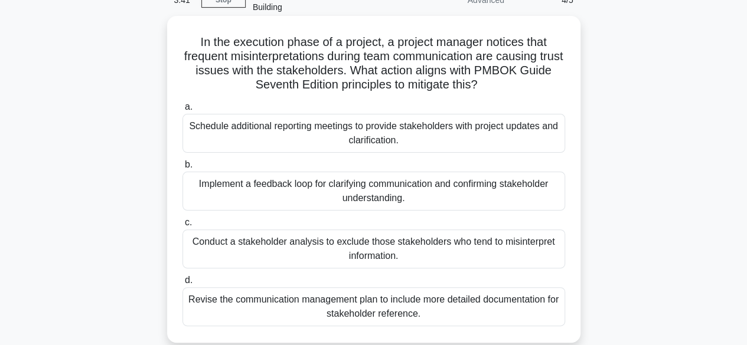
scroll to position [71, 0]
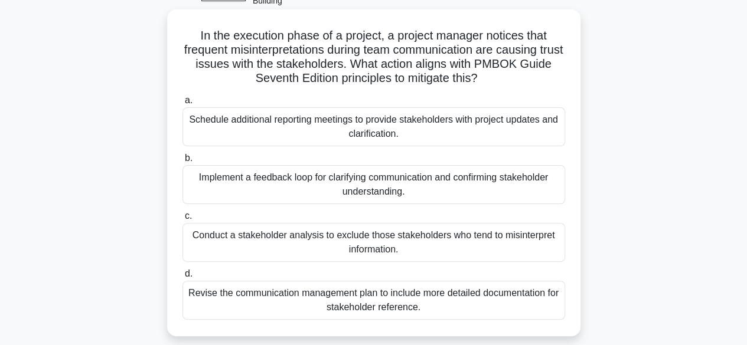
click at [378, 246] on div "Conduct a stakeholder analysis to exclude those stakeholders who tend to misint…" at bounding box center [373, 242] width 383 height 39
click at [182, 220] on input "c. Conduct a stakeholder analysis to exclude those stakeholders who tend to mis…" at bounding box center [182, 217] width 0 height 8
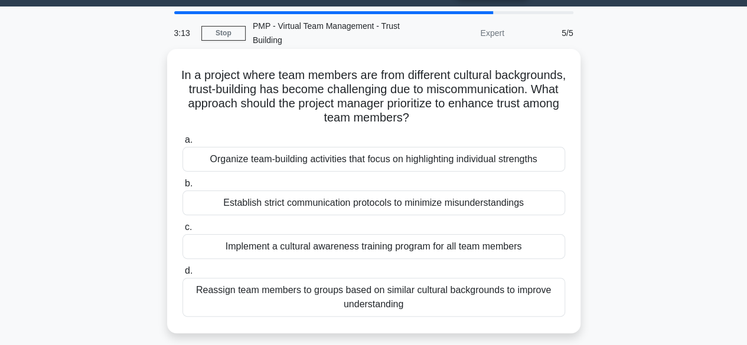
scroll to position [32, 0]
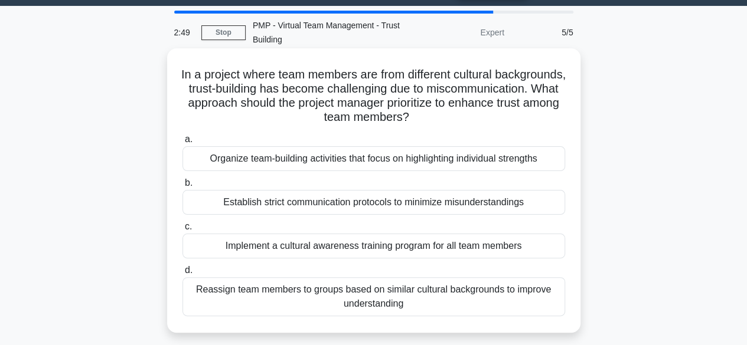
click at [345, 249] on div "Implement a cultural awareness training program for all team members" at bounding box center [373, 246] width 383 height 25
click at [182, 231] on input "c. Implement a cultural awareness training program for all team members" at bounding box center [182, 227] width 0 height 8
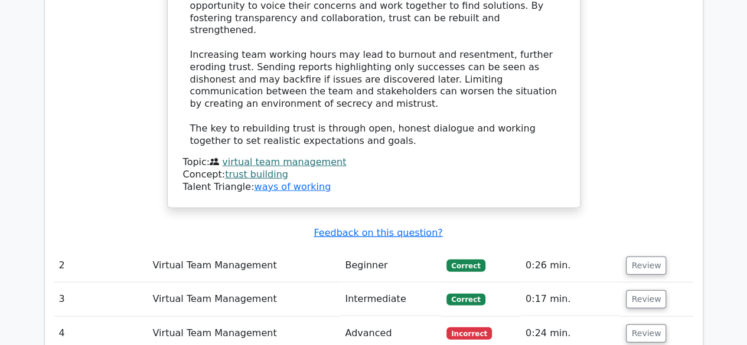
scroll to position [1496, 0]
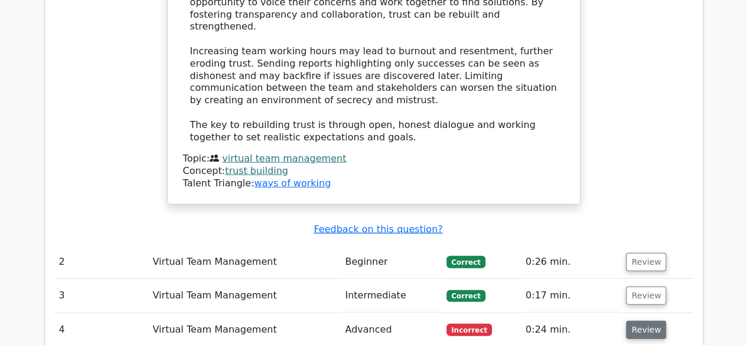
click at [636, 321] on button "Review" at bounding box center [646, 330] width 40 height 18
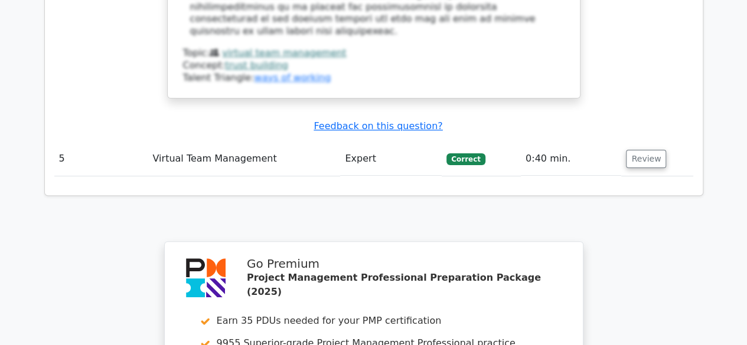
scroll to position [2347, 0]
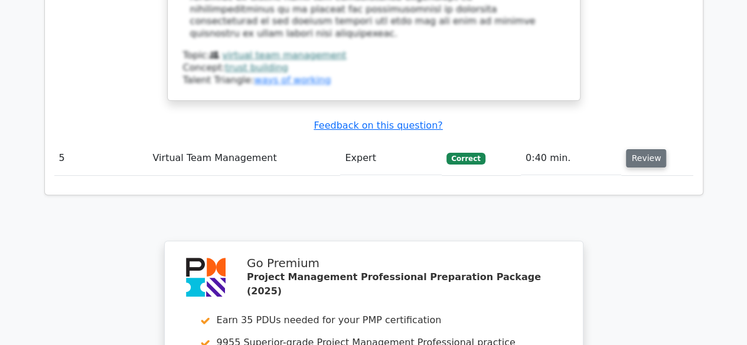
click at [649, 149] on button "Review" at bounding box center [646, 158] width 40 height 18
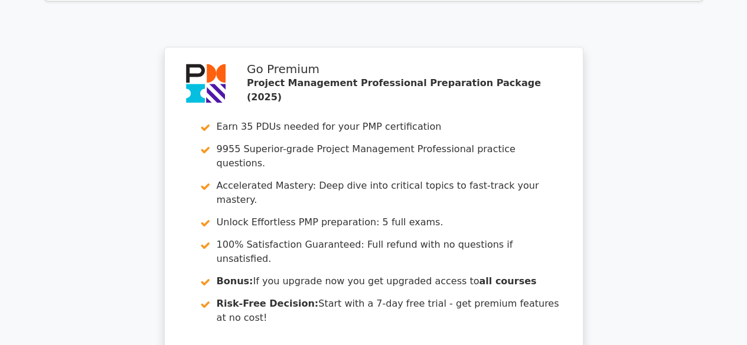
scroll to position [3260, 0]
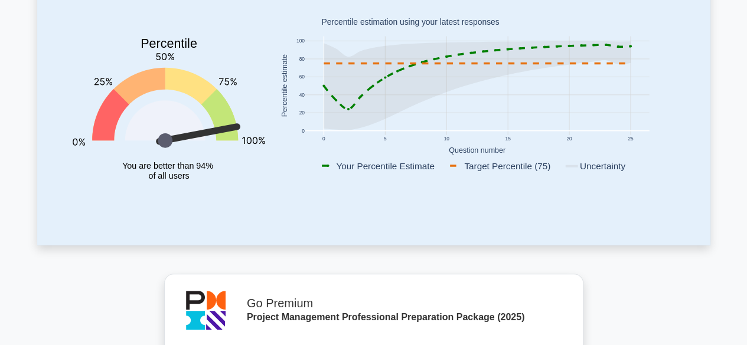
scroll to position [249, 0]
